Goal: Obtain resource: Download file/media

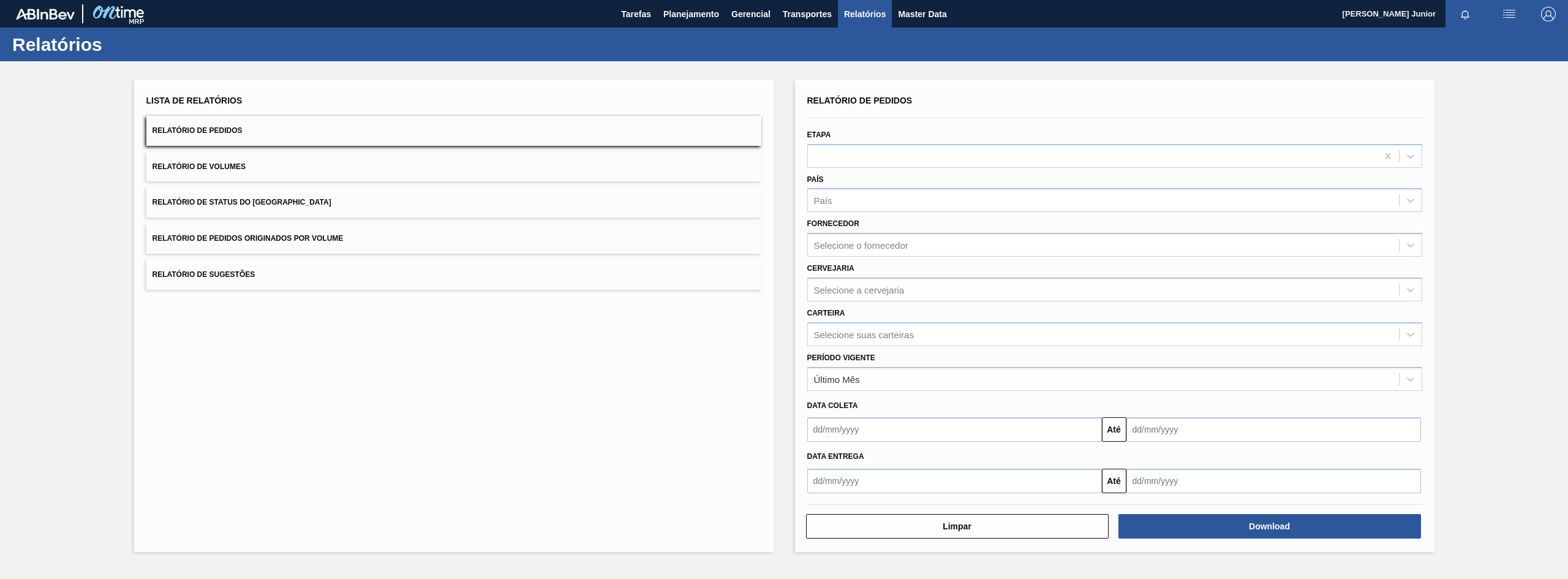
click at [296, 241] on span "Relatório de Pedidos Originados por Volume" at bounding box center [248, 238] width 191 height 8
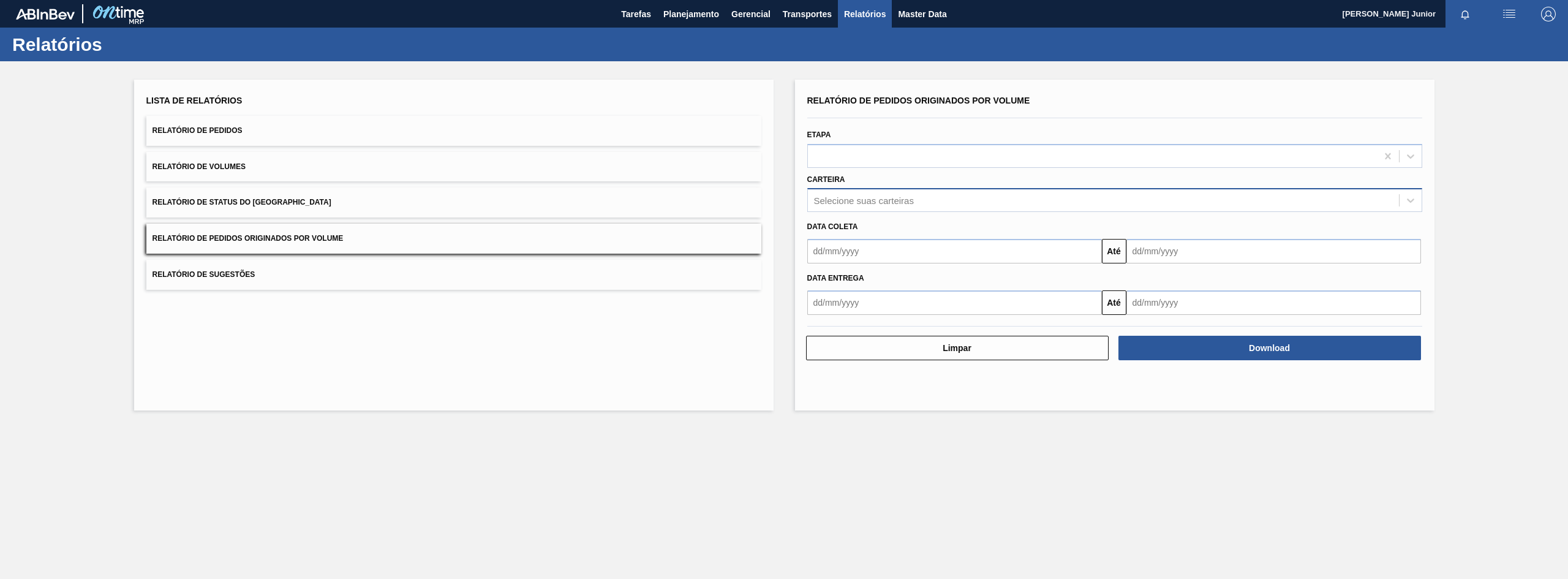
click at [854, 196] on div "Selecione suas carteiras" at bounding box center [864, 200] width 100 height 10
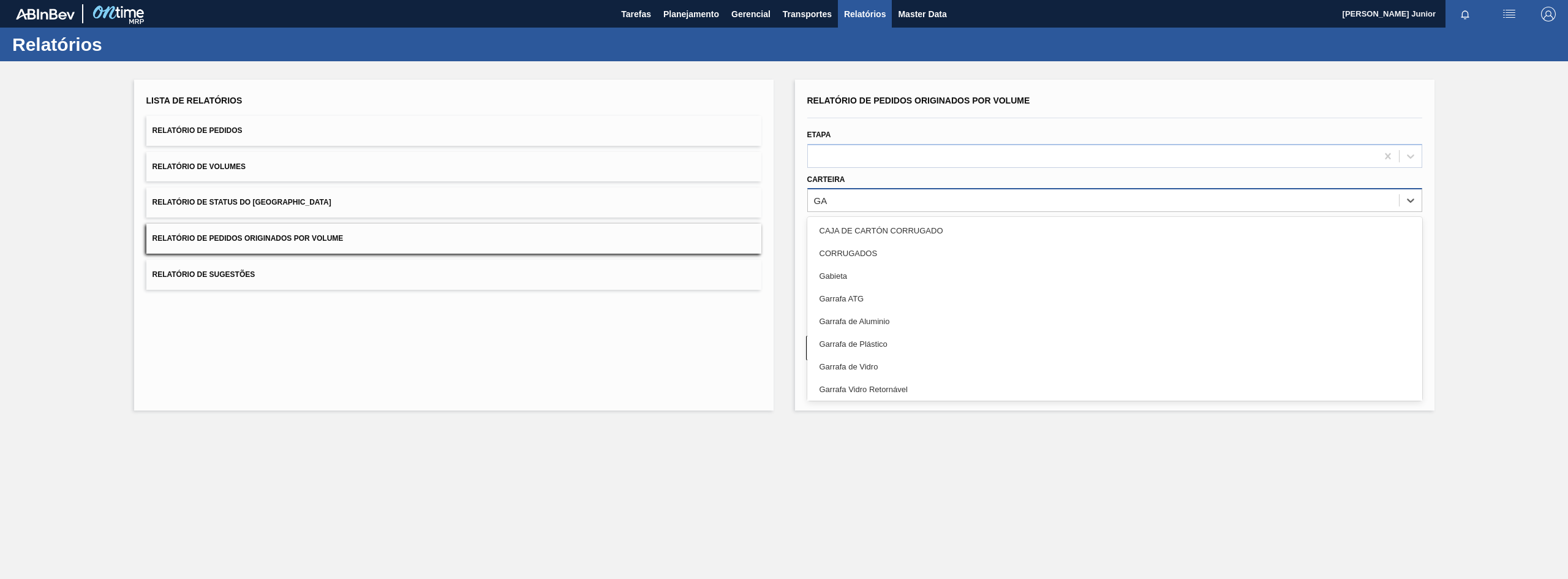
type input "GAR"
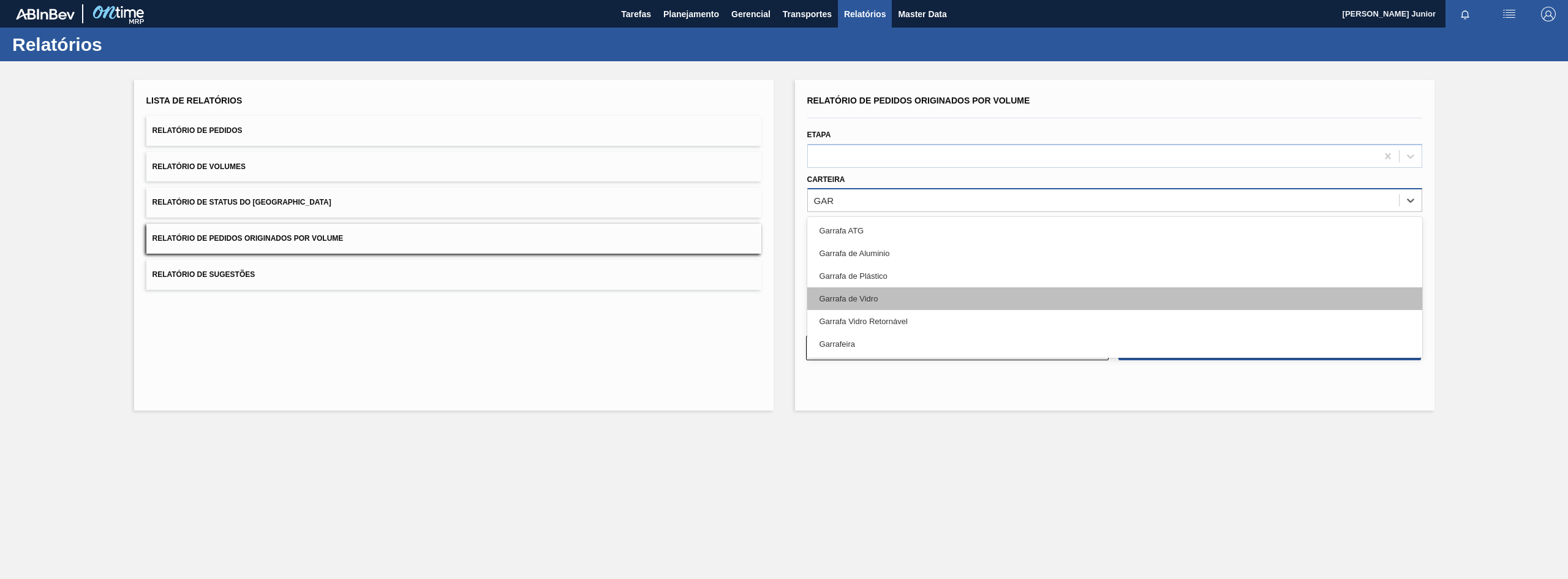
click at [880, 291] on div "Garrafa de Vidro" at bounding box center [1115, 298] width 615 height 23
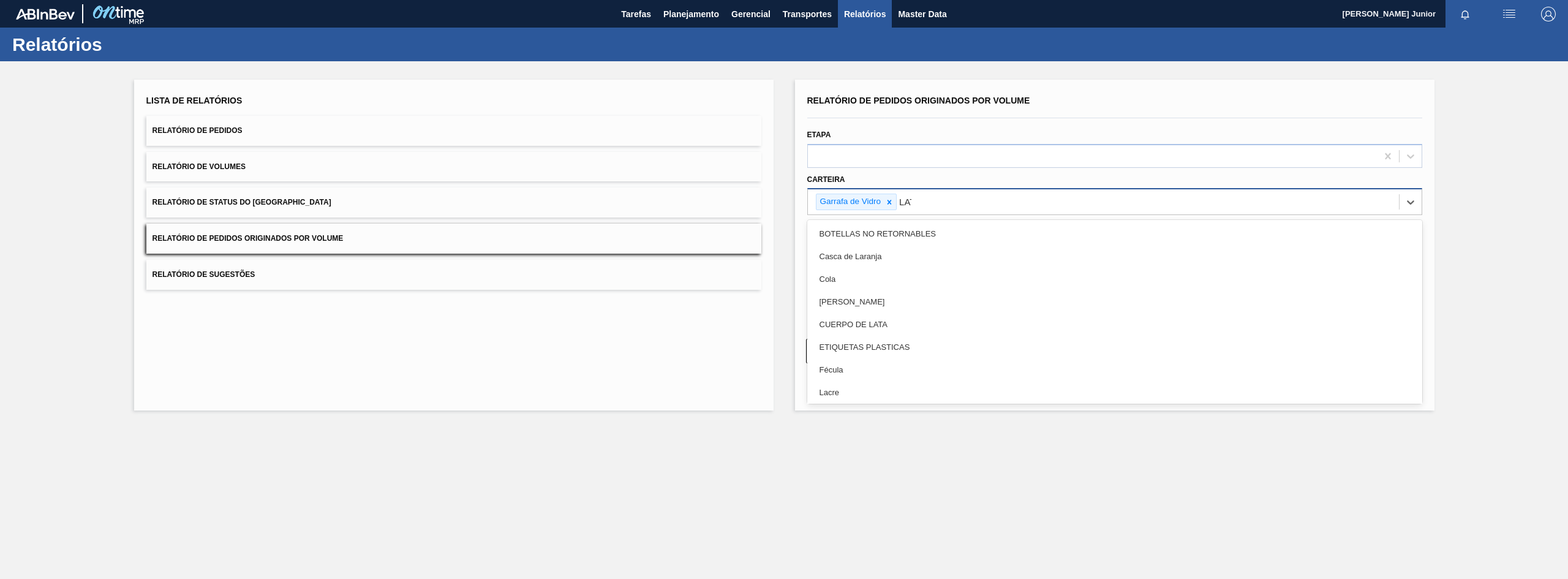
type input "LATA"
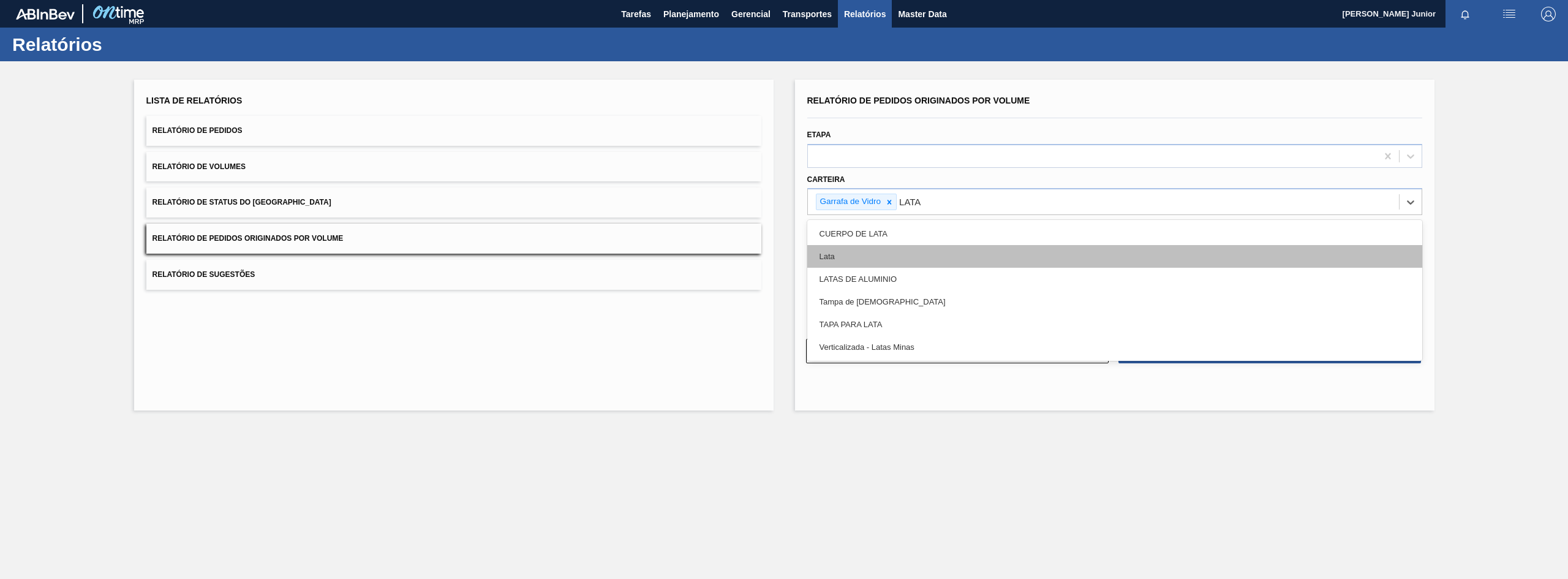
click at [911, 248] on div "Lata" at bounding box center [1115, 256] width 615 height 23
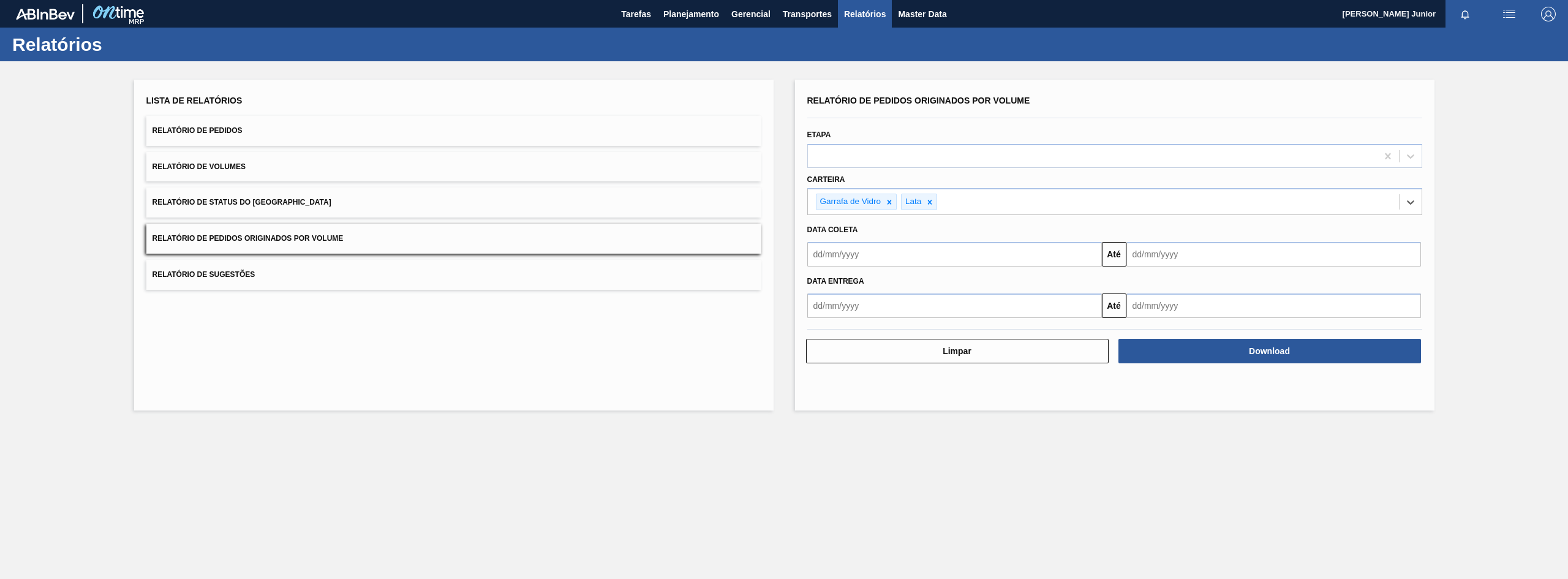
type input "A"
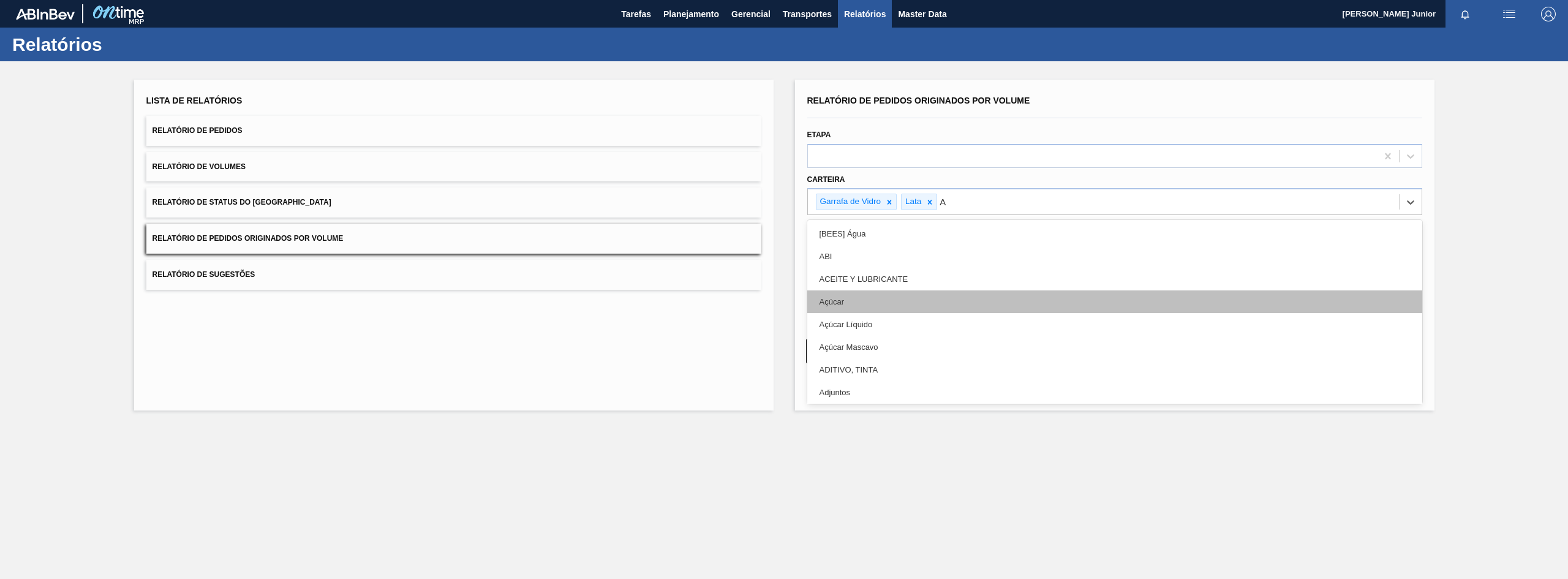
click at [883, 305] on div "Açúcar" at bounding box center [1115, 301] width 615 height 23
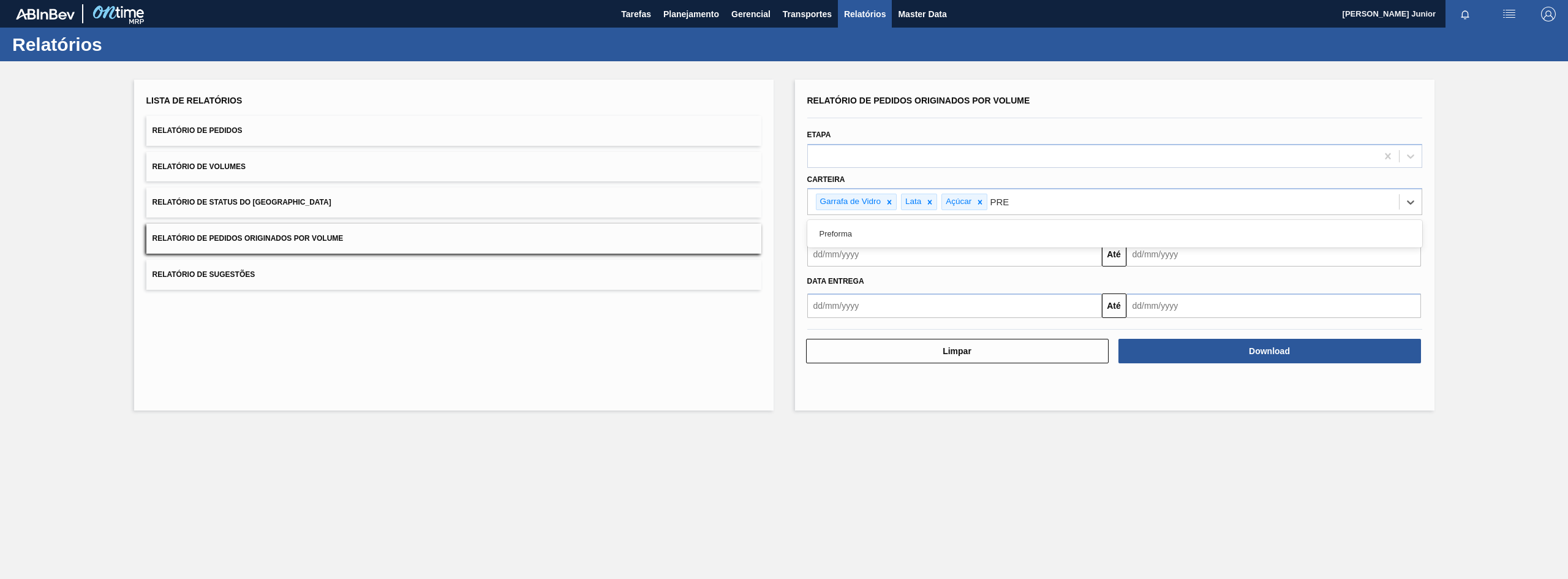
type input "PREF"
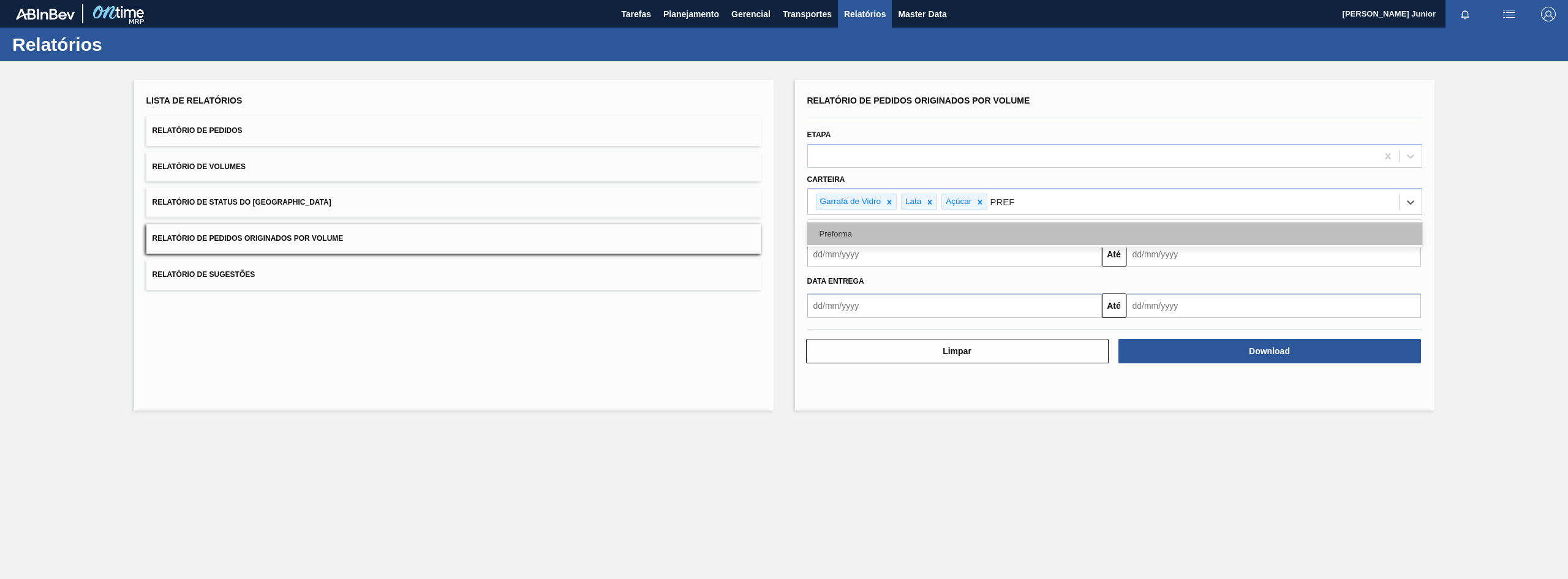
click at [870, 225] on div "Preforma" at bounding box center [1115, 233] width 615 height 23
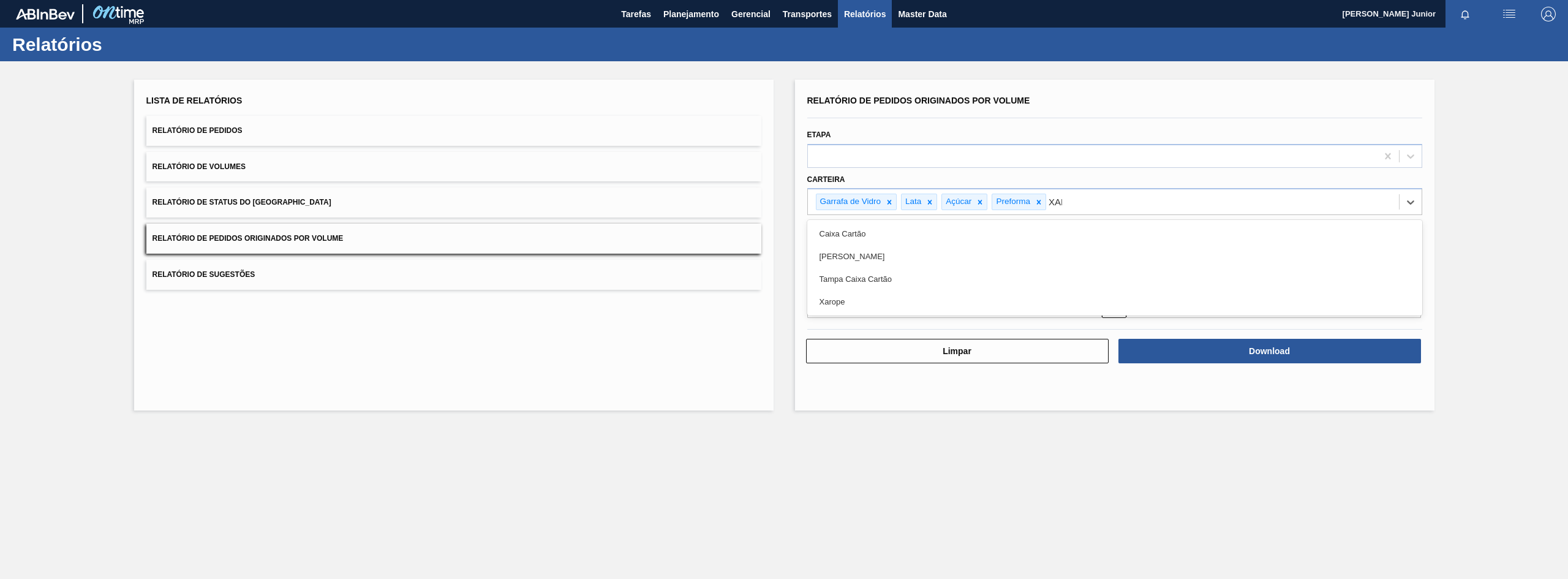
type input "XARO"
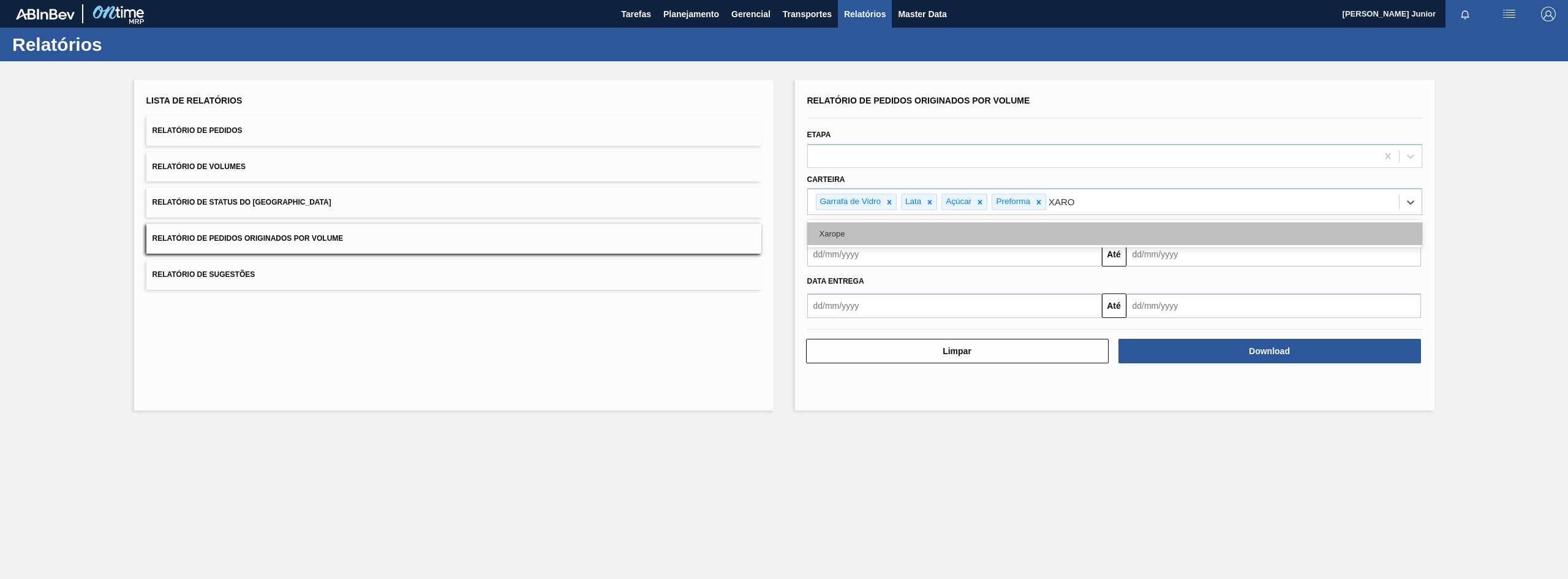
click at [1068, 237] on div "Xarope" at bounding box center [1115, 233] width 615 height 23
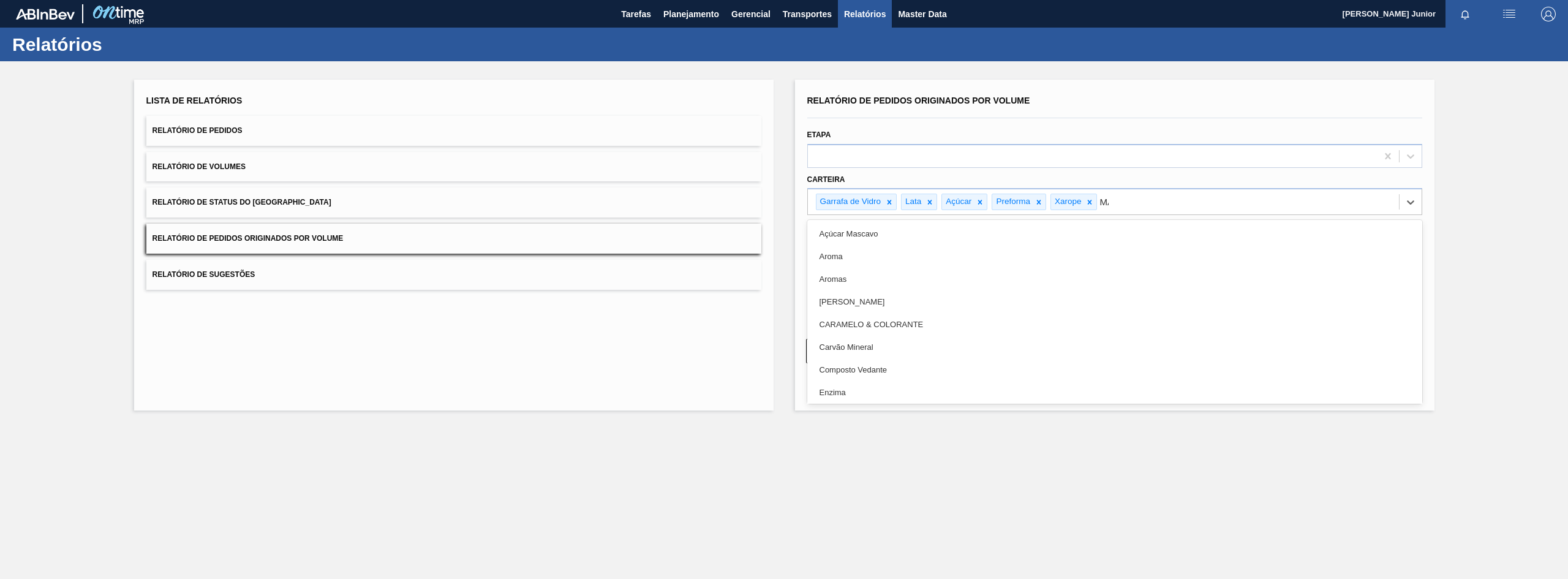
type input "MAL"
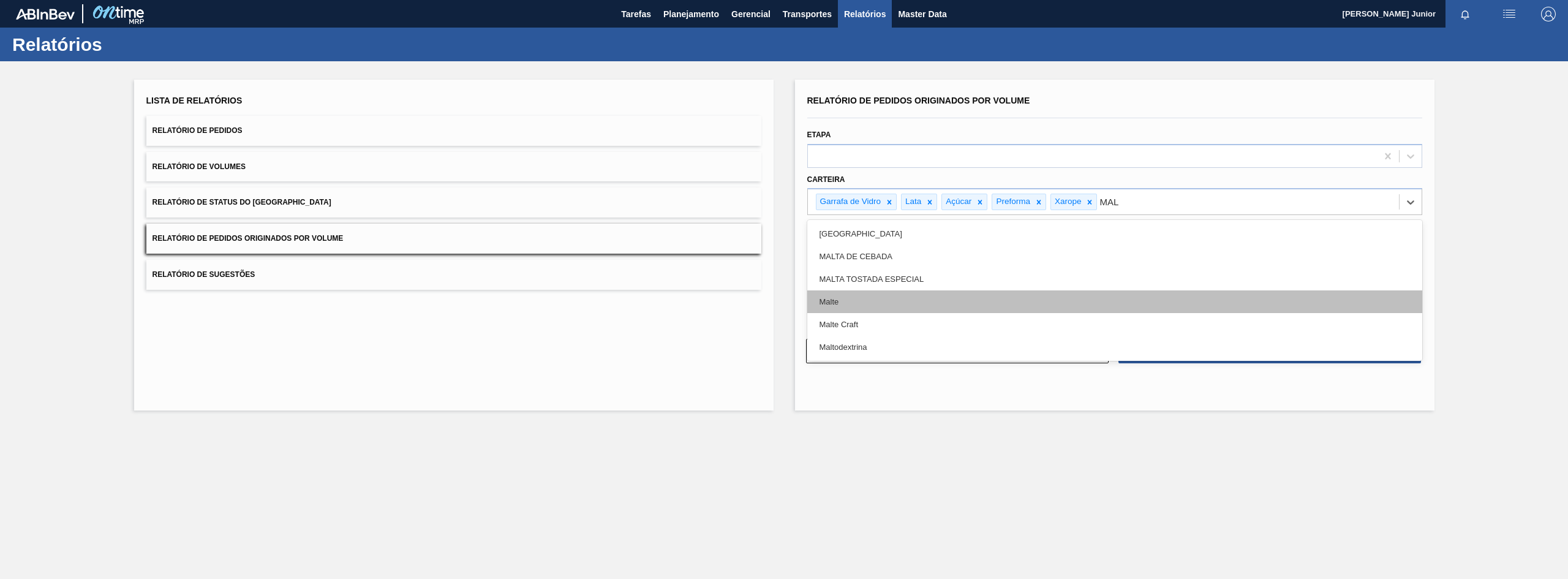
click at [1029, 305] on div "Malte" at bounding box center [1115, 301] width 615 height 23
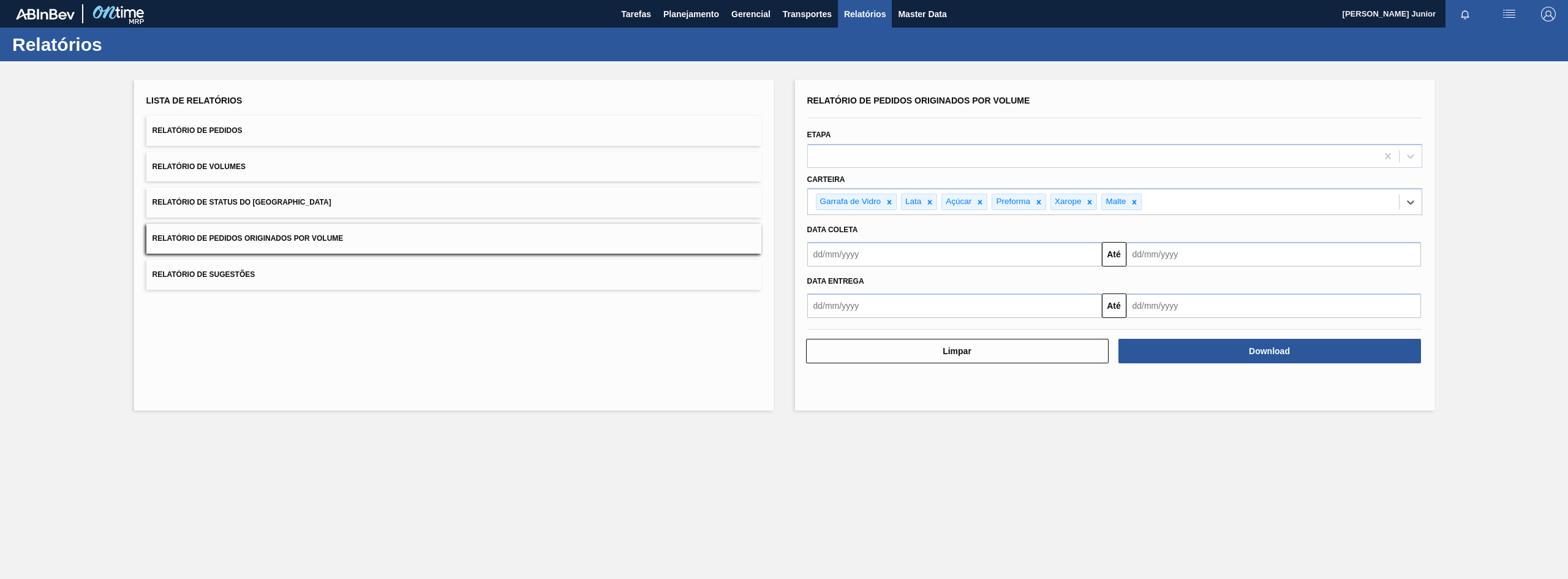
click at [855, 248] on input "text" at bounding box center [955, 255] width 294 height 25
click at [821, 283] on button "Previous Month" at bounding box center [818, 283] width 8 height 8
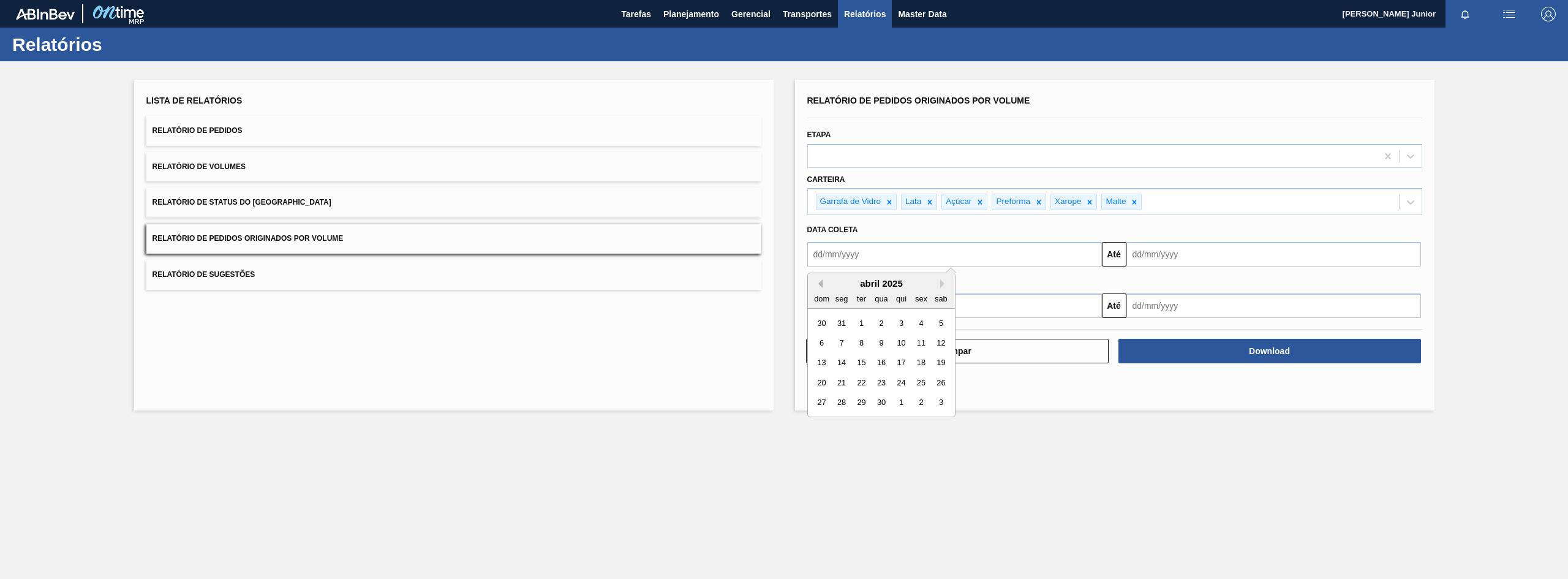
click at [821, 283] on button "Previous Month" at bounding box center [818, 283] width 8 height 8
click at [945, 281] on button "Next Month" at bounding box center [944, 283] width 8 height 8
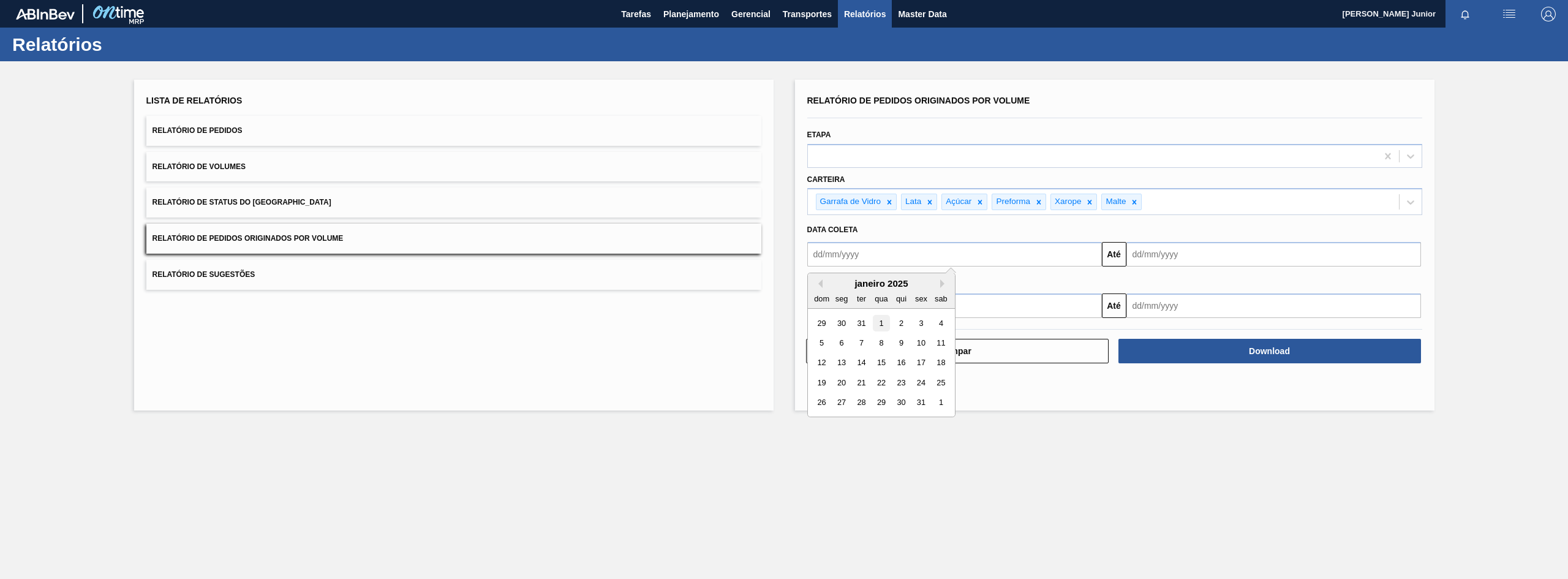
click at [879, 318] on div "1" at bounding box center [881, 323] width 16 height 16
type input "[DATE]"
click at [1202, 253] on input "text" at bounding box center [1274, 255] width 294 height 25
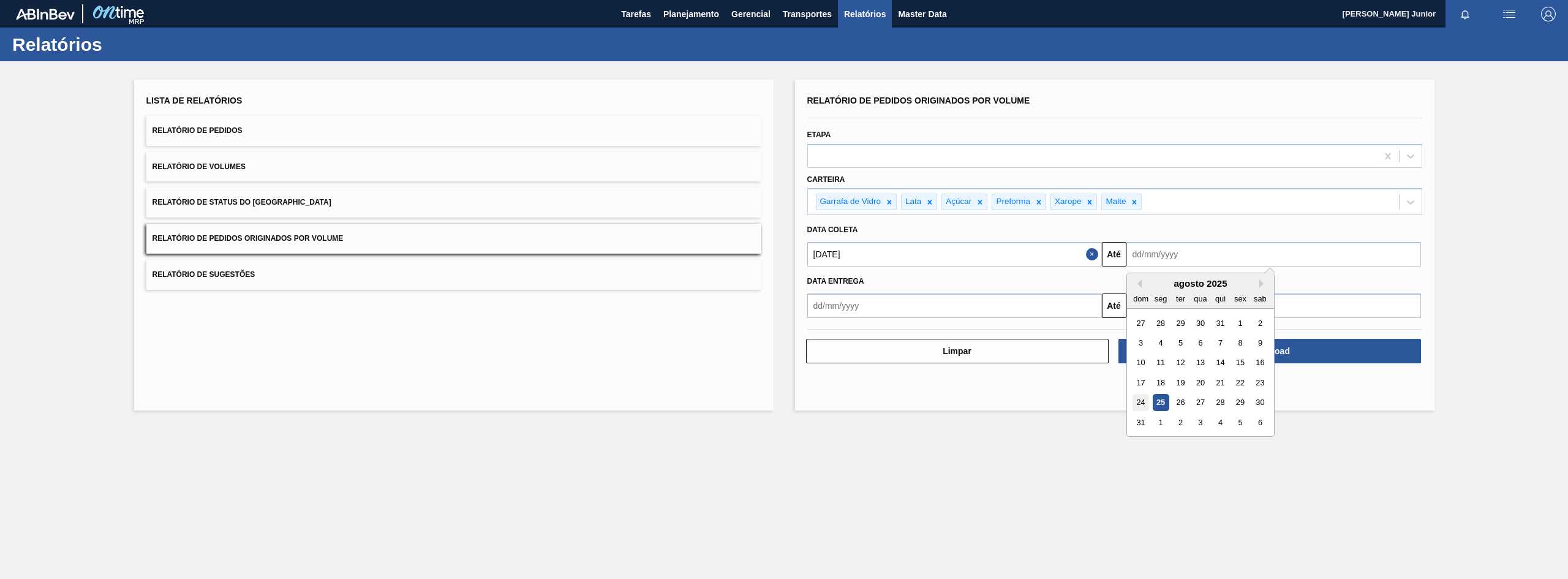
click at [1144, 403] on div "24" at bounding box center [1141, 403] width 16 height 16
type input "[DATE]"
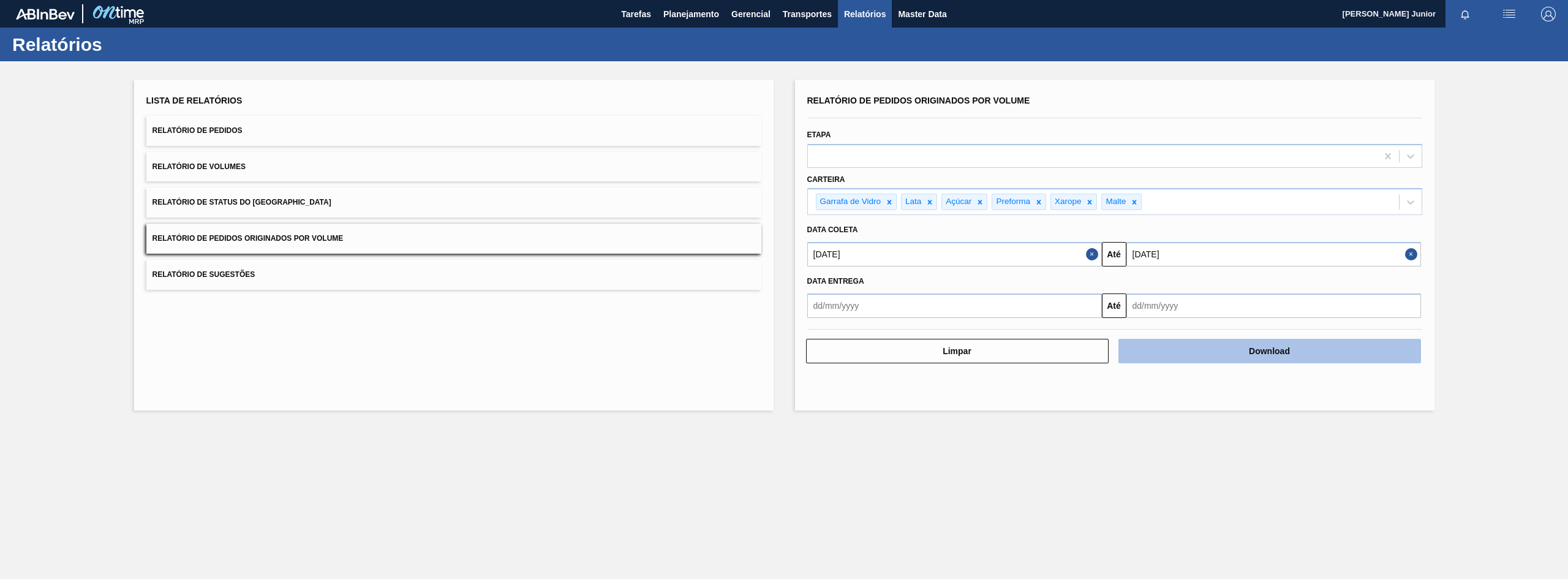
click at [1204, 360] on button "Download" at bounding box center [1269, 351] width 303 height 25
